Goal: Transaction & Acquisition: Purchase product/service

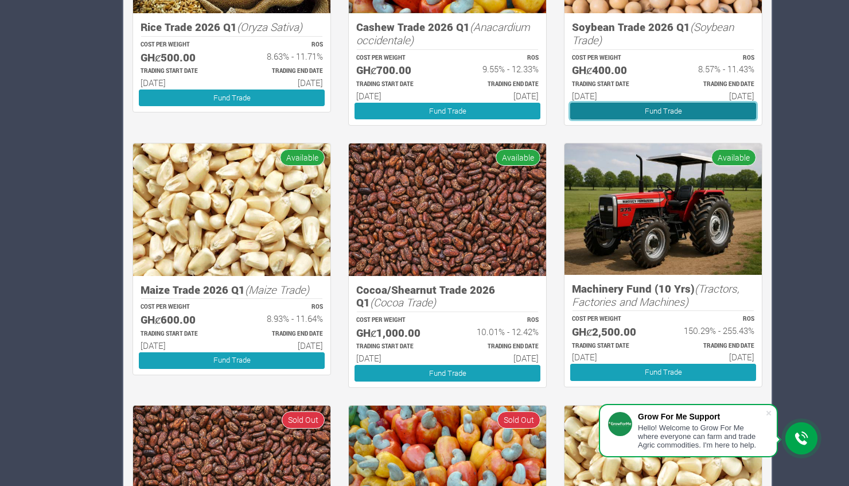
click at [613, 108] on link "Fund Trade" at bounding box center [663, 111] width 186 height 17
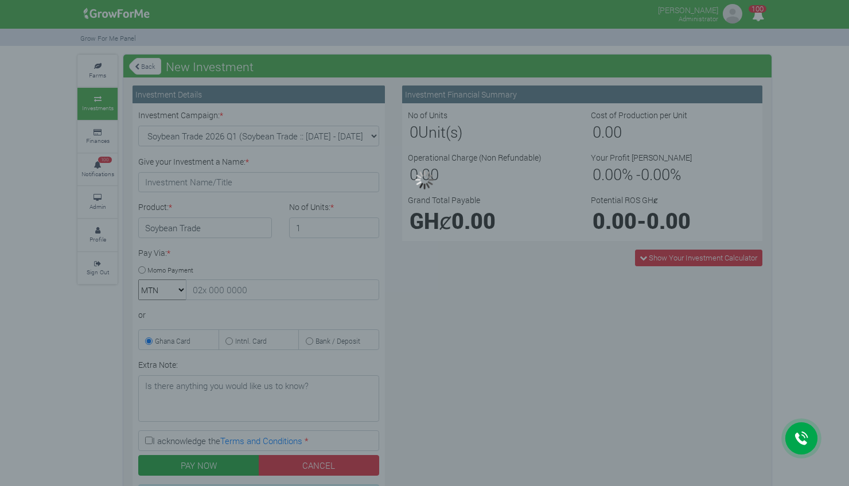
type input "1"
